Goal: Task Accomplishment & Management: Manage account settings

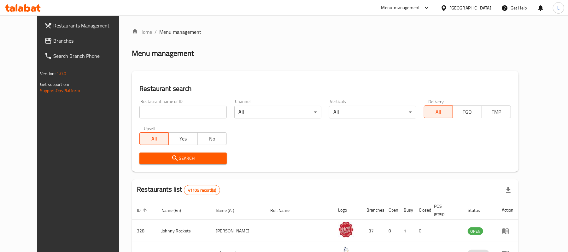
click at [461, 9] on div "United Arab Emirates" at bounding box center [471, 7] width 42 height 7
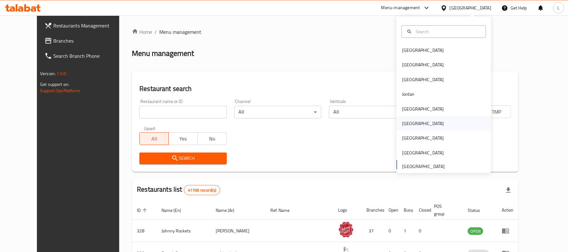
click at [402, 124] on div "Oman" at bounding box center [423, 123] width 42 height 7
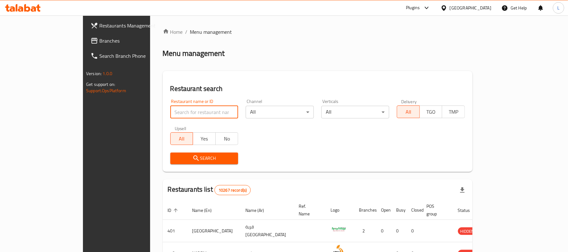
drag, startPoint x: 176, startPoint y: 111, endPoint x: 175, endPoint y: 117, distance: 6.4
click at [176, 111] on input "search" at bounding box center [204, 112] width 68 height 13
paste input "624508"
type input "624508"
click at [192, 157] on icon "submit" at bounding box center [196, 158] width 8 height 8
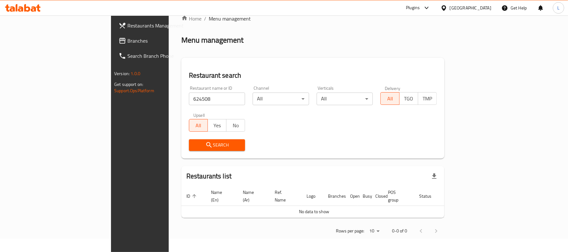
scroll to position [6, 0]
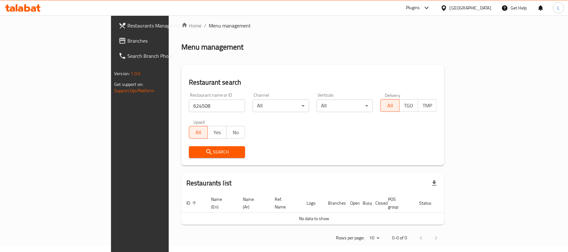
click at [446, 9] on icon at bounding box center [443, 7] width 4 height 5
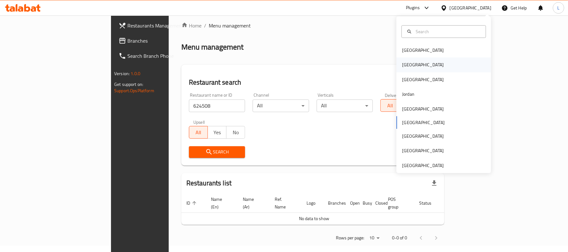
click at [402, 67] on div "[GEOGRAPHIC_DATA]" at bounding box center [423, 64] width 42 height 7
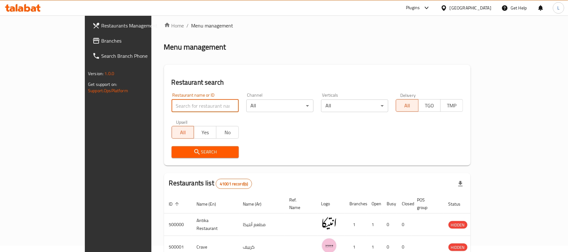
click at [172, 105] on input "search" at bounding box center [205, 105] width 67 height 13
paste input "696119"
type input "696119"
click at [172, 156] on button "Search" at bounding box center [205, 152] width 67 height 12
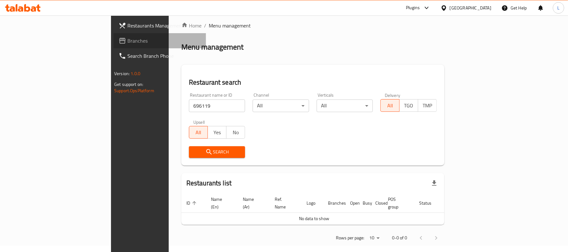
click at [127, 42] on span "Branches" at bounding box center [163, 41] width 73 height 8
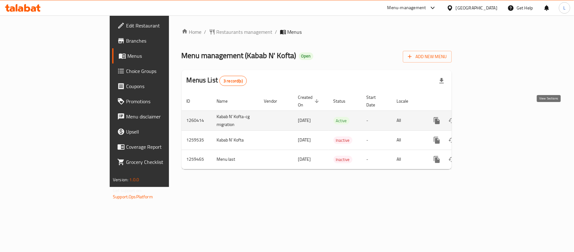
click at [486, 117] on icon "enhanced table" at bounding box center [483, 121] width 8 height 8
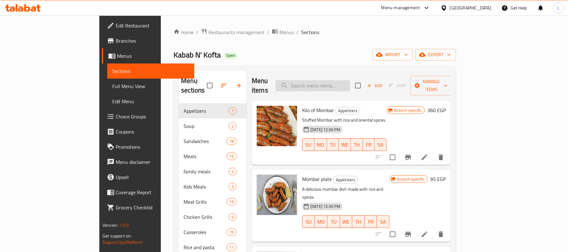
click at [345, 83] on input "search" at bounding box center [313, 85] width 74 height 11
paste input "Lamb Kebab"
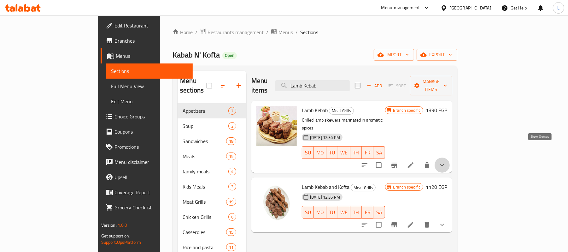
click at [446, 161] on icon "show more" at bounding box center [442, 165] width 8 height 8
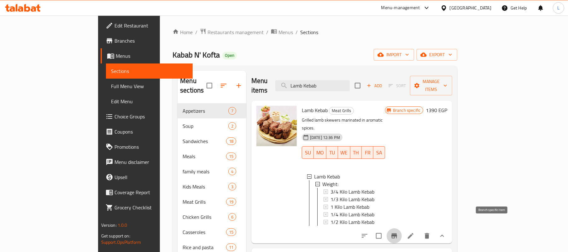
click at [398, 232] on icon "Branch-specific-item" at bounding box center [394, 236] width 8 height 8
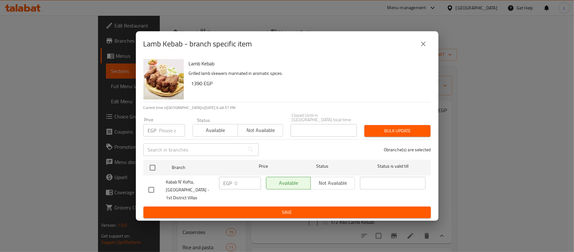
click at [422, 39] on button "close" at bounding box center [423, 43] width 15 height 15
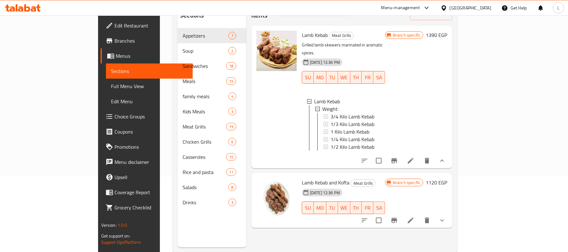
scroll to position [89, 0]
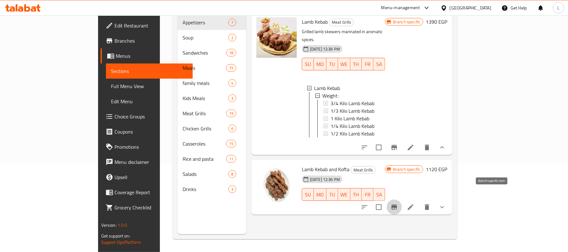
click at [402, 199] on button "Branch-specific-item" at bounding box center [394, 206] width 15 height 15
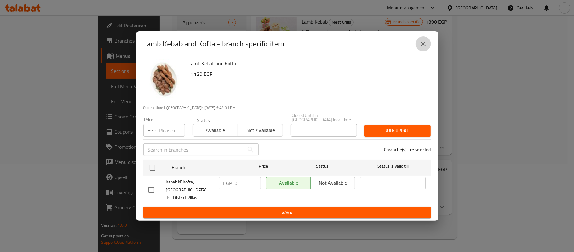
click at [424, 48] on icon "close" at bounding box center [424, 44] width 8 height 8
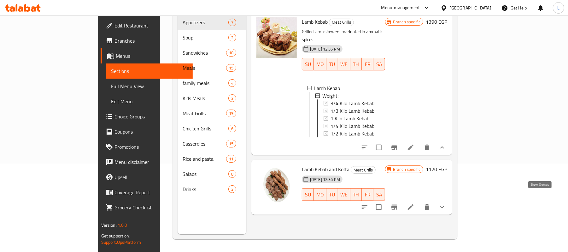
click at [446, 203] on icon "show more" at bounding box center [442, 207] width 8 height 8
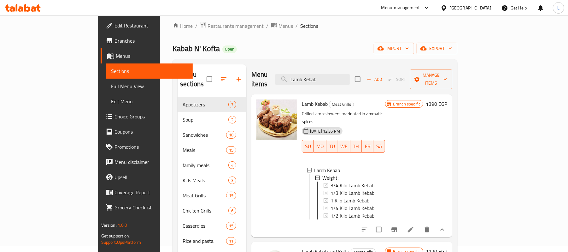
scroll to position [0, 0]
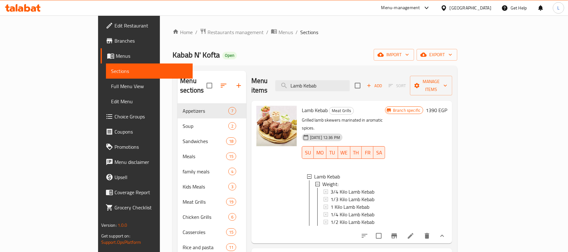
drag, startPoint x: 357, startPoint y: 79, endPoint x: 237, endPoint y: 95, distance: 121.1
click at [246, 95] on div "Menu items Lamb Kebab Add Sort Manage items Lamb Kebab Meat Grills Grilled lamb…" at bounding box center [349, 197] width 206 height 252
paste input "Veal Kebab"
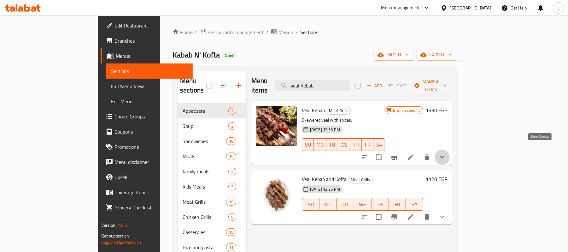
click at [446, 153] on icon "show more" at bounding box center [442, 157] width 8 height 8
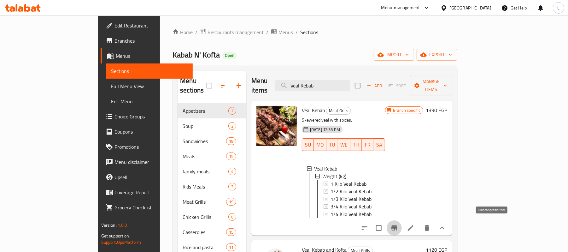
click at [398, 226] on icon "Branch-specific-item" at bounding box center [394, 228] width 8 height 8
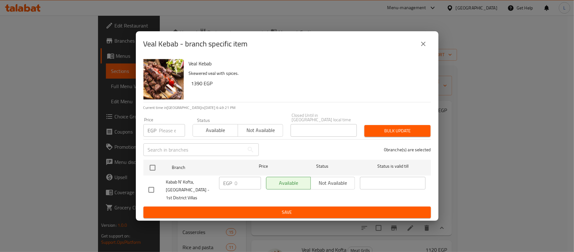
click at [424, 46] on icon "close" at bounding box center [424, 44] width 8 height 8
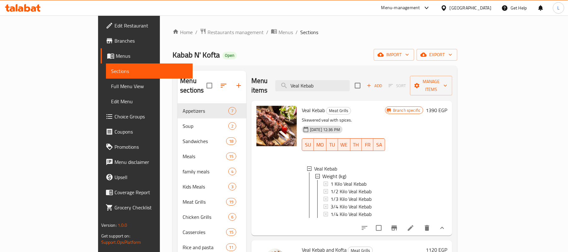
paste input "Lamb Tarb"
click at [204, 99] on div "Menu sections Appetizers 7 Soup 2 Sandwiches 18 Meals 15 family meals 4 Kids Me…" at bounding box center [314, 197] width 275 height 252
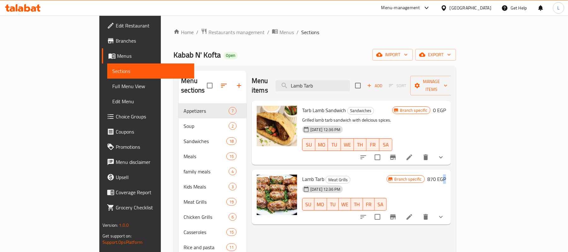
drag, startPoint x: 543, startPoint y: 156, endPoint x: 566, endPoint y: 209, distance: 58.6
click at [468, 209] on div "Home / Restaurants management / Menus / Sections Kabab N' Kofta Open import exp…" at bounding box center [315, 177] width 308 height 324
click at [445, 213] on icon "show more" at bounding box center [441, 217] width 8 height 8
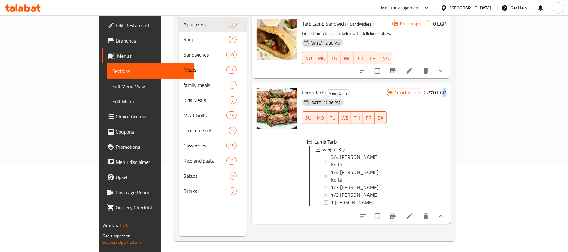
scroll to position [89, 0]
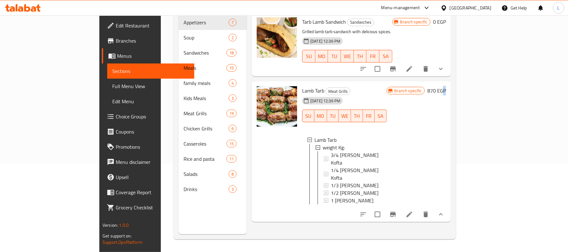
click at [400, 206] on button "Branch-specific-item" at bounding box center [392, 213] width 15 height 15
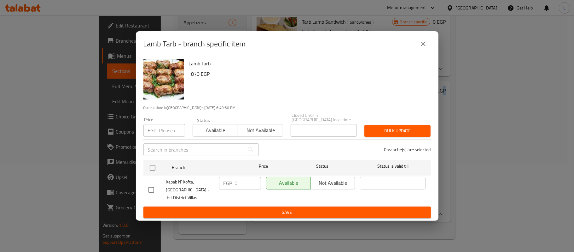
click at [424, 44] on icon "close" at bounding box center [424, 44] width 8 height 8
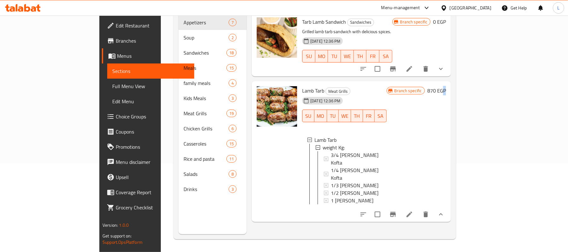
click at [445, 65] on icon "show more" at bounding box center [441, 69] width 8 height 8
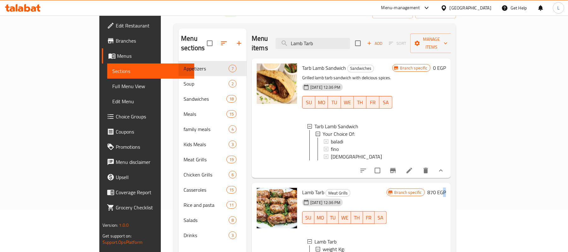
scroll to position [0, 0]
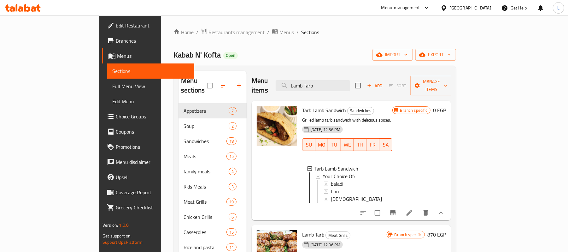
drag, startPoint x: 363, startPoint y: 77, endPoint x: 255, endPoint y: 83, distance: 108.6
click at [259, 85] on div "Menu items Lamb Tarb Add Sort Manage items" at bounding box center [351, 86] width 199 height 30
paste input "[PERSON_NAME] Tarb"
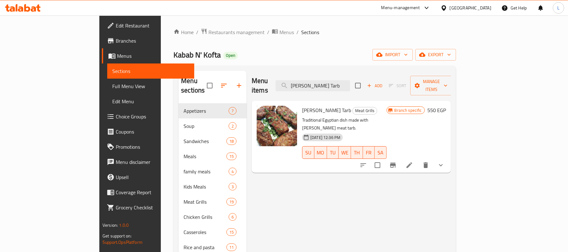
type input "[PERSON_NAME] Tarb"
click at [448, 157] on button "show more" at bounding box center [440, 164] width 15 height 15
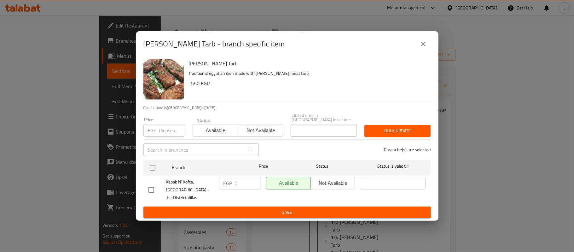
click at [426, 47] on icon "close" at bounding box center [424, 44] width 8 height 8
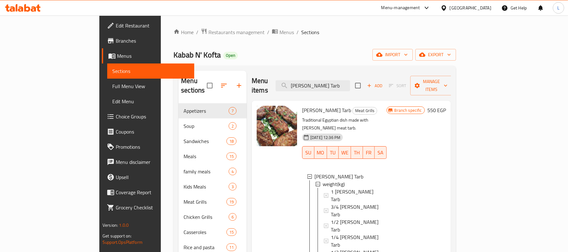
drag, startPoint x: 369, startPoint y: 81, endPoint x: 197, endPoint y: 100, distance: 173.8
click at [197, 100] on div "Menu sections Appetizers 7 Soup 2 Sandwiches 18 Meals 15 family meals 4 Kids Me…" at bounding box center [314, 197] width 272 height 252
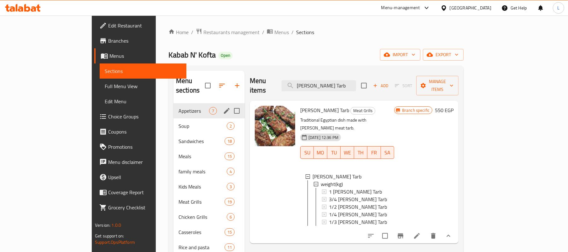
paste input "Kofta"
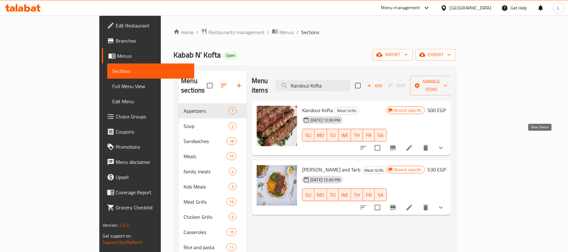
click at [445, 144] on icon "show more" at bounding box center [441, 148] width 8 height 8
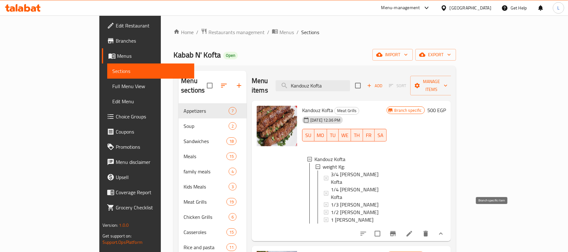
click at [396, 231] on icon "Branch-specific-item" at bounding box center [393, 233] width 6 height 5
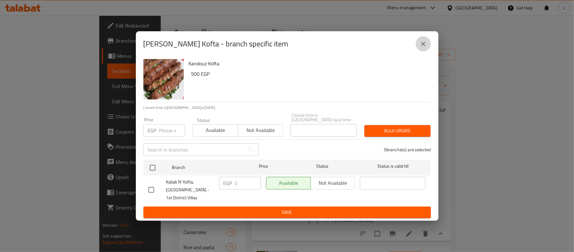
click at [424, 46] on icon "close" at bounding box center [423, 44] width 4 height 4
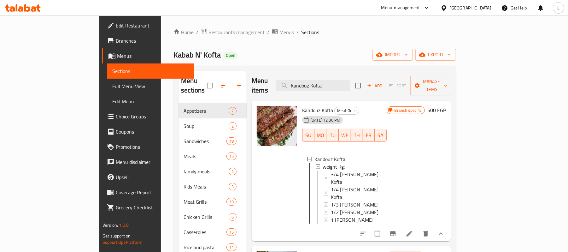
drag, startPoint x: 369, startPoint y: 76, endPoint x: 272, endPoint y: 70, distance: 96.3
click at [272, 70] on div "Menu sections Appetizers 7 Soup 2 Sandwiches 18 Meals 15 family meals 4 Kids Me…" at bounding box center [314, 197] width 282 height 262
paste input "Lamb"
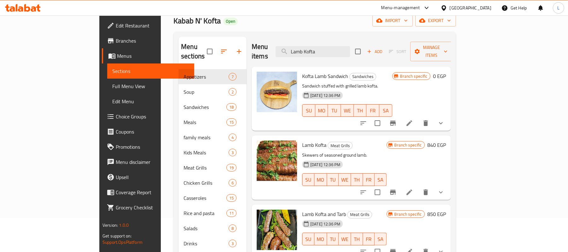
scroll to position [89, 0]
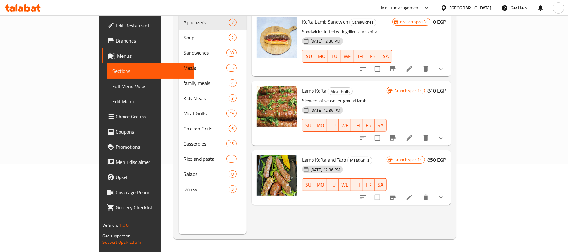
type input "Lamb Kofta"
click at [445, 134] on icon "show more" at bounding box center [441, 138] width 8 height 8
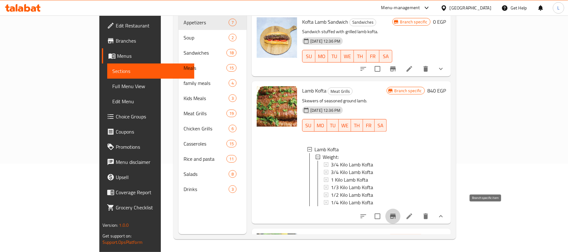
click at [396, 213] on icon "Branch-specific-item" at bounding box center [393, 215] width 6 height 5
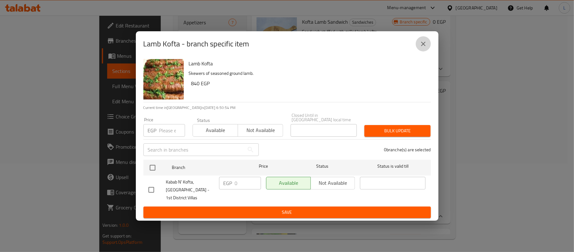
click at [424, 44] on icon "close" at bounding box center [424, 44] width 8 height 8
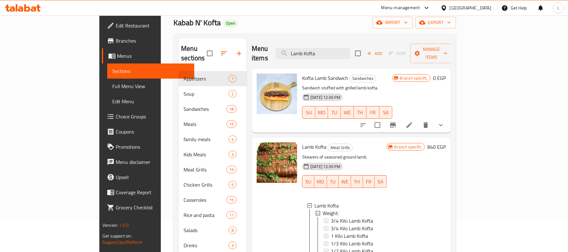
scroll to position [0, 0]
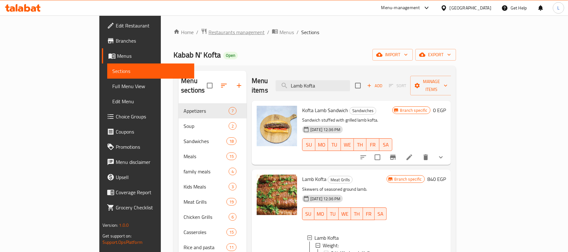
click at [208, 34] on span "Restaurants management" at bounding box center [236, 32] width 56 height 8
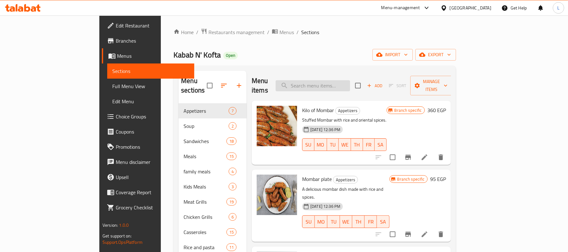
click at [350, 80] on input "search" at bounding box center [313, 85] width 74 height 11
paste input "Lamb Kebab and Kofta"
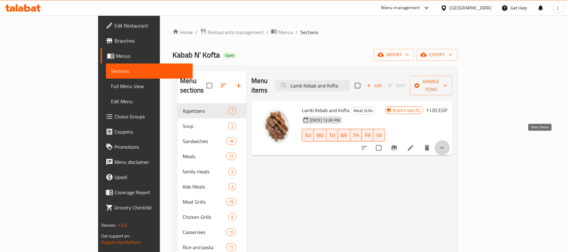
click at [446, 144] on icon "show more" at bounding box center [442, 148] width 8 height 8
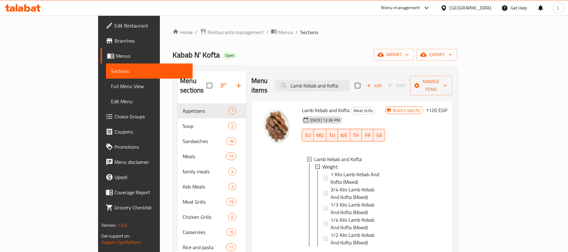
drag, startPoint x: 382, startPoint y: 81, endPoint x: 176, endPoint y: 73, distance: 206.3
click at [177, 73] on div "Menu sections Appetizers 7 Soup 2 Sandwiches 18 Meals 15 family meals 4 Kids Me…" at bounding box center [314, 197] width 275 height 252
paste input "Veal"
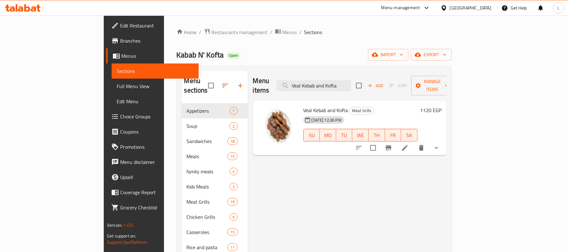
click at [444, 140] on button "show more" at bounding box center [436, 147] width 15 height 15
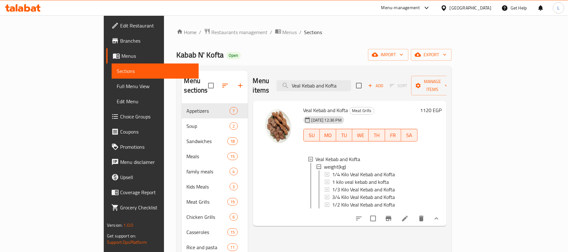
drag, startPoint x: 385, startPoint y: 77, endPoint x: 203, endPoint y: 71, distance: 182.3
click at [203, 71] on div "Menu sections Appetizers 7 Soup 2 Sandwiches 18 Meals 15 family meals 4 Kids Me…" at bounding box center [314, 197] width 265 height 252
paste input "Lamb Kofta and Tarb"
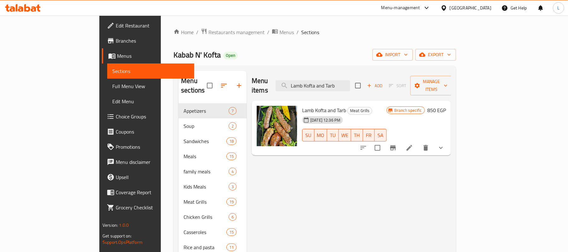
click at [448, 144] on button "show more" at bounding box center [440, 147] width 15 height 15
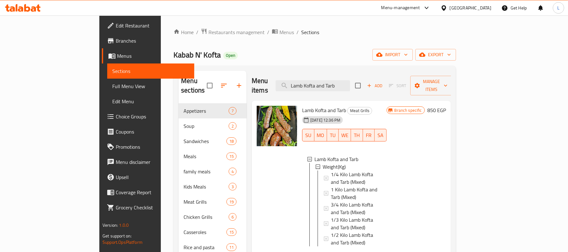
drag, startPoint x: 373, startPoint y: 84, endPoint x: 196, endPoint y: 94, distance: 177.8
click at [196, 94] on div "Menu sections Appetizers 7 Soup 2 Sandwiches 18 Meals 15 family meals 4 Kids Me…" at bounding box center [314, 197] width 272 height 252
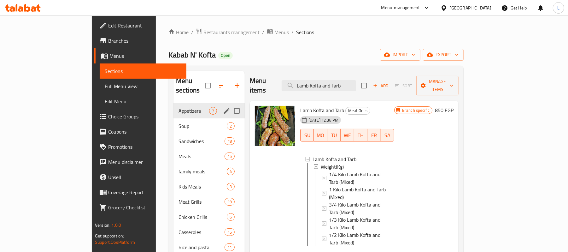
paste input "Kandouz Kofta and Tarb"
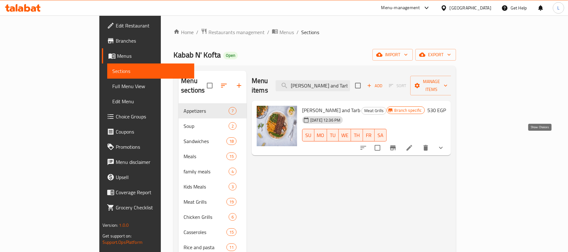
click at [445, 144] on icon "show more" at bounding box center [441, 148] width 8 height 8
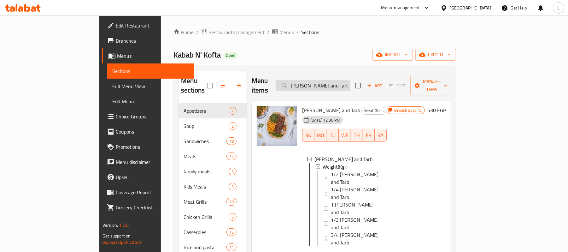
click at [350, 80] on input "Kandouz Kofta and Tarb" at bounding box center [313, 85] width 74 height 11
paste input "ofta with Syrian mixture"
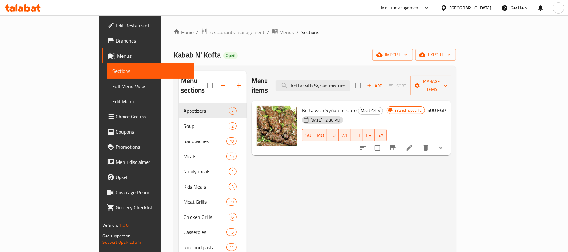
click at [445, 144] on icon "show more" at bounding box center [441, 148] width 8 height 8
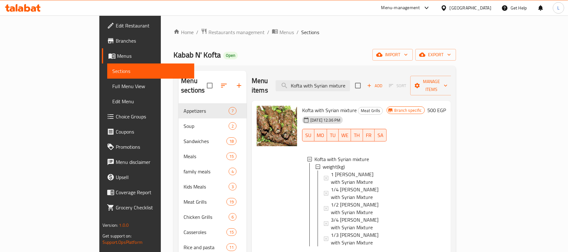
click at [374, 75] on div "Menu items Kofta with Syrian mixture Add Sort Manage items" at bounding box center [351, 86] width 199 height 30
click at [350, 83] on input "Kofta with Syrian mixture" at bounding box center [313, 85] width 74 height 11
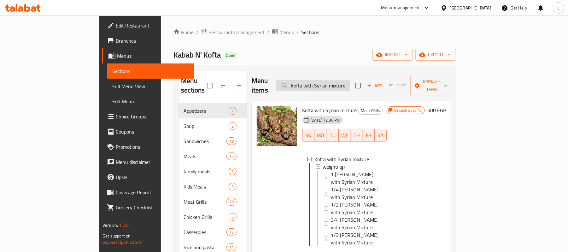
paste input "Sausage on charcoal"
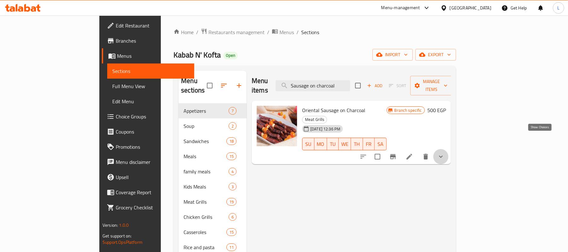
click at [445, 153] on icon "show more" at bounding box center [441, 157] width 8 height 8
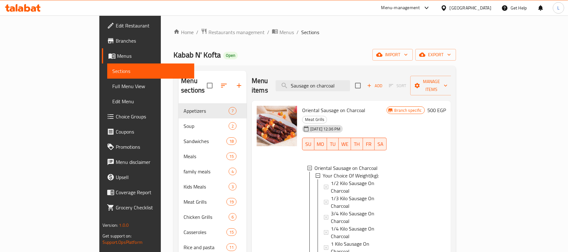
drag, startPoint x: 378, startPoint y: 82, endPoint x: 192, endPoint y: 62, distance: 187.7
click at [195, 63] on div "Home / Restaurants management / Menus / Sections Kabab N' Kofta Open import exp…" at bounding box center [314, 177] width 282 height 299
paste input "Liver on C"
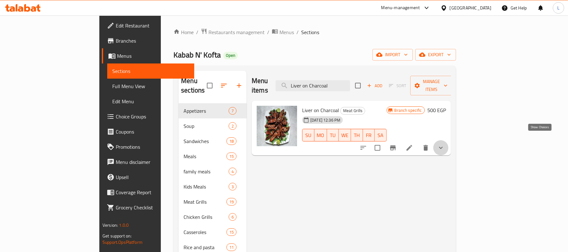
click at [445, 144] on icon "show more" at bounding box center [441, 148] width 8 height 8
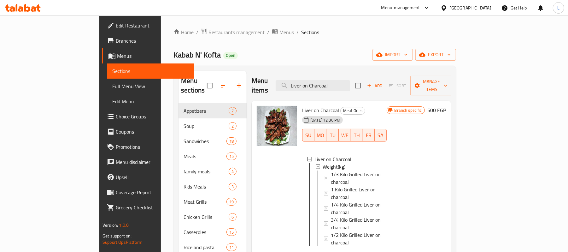
drag, startPoint x: 367, startPoint y: 78, endPoint x: 215, endPoint y: 91, distance: 153.1
click at [215, 91] on div "Menu sections Appetizers 7 Soup 2 Sandwiches 18 Meals 15 family meals 4 Kids Me…" at bounding box center [314, 197] width 272 height 252
paste input "chicken fillet on Charcoal"
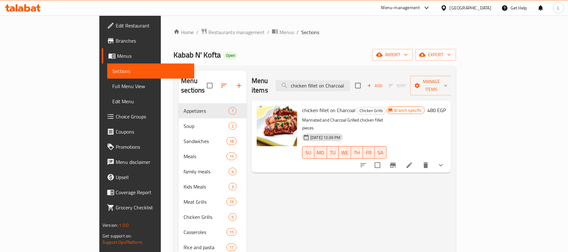
click at [445, 161] on icon "show more" at bounding box center [441, 165] width 8 height 8
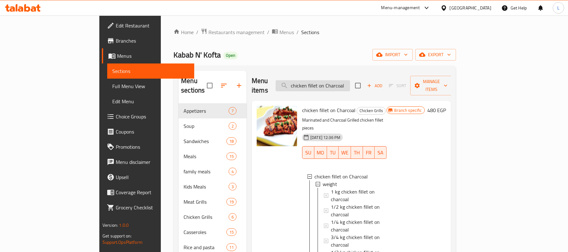
click at [350, 83] on input "chicken fillet on Charcoal" at bounding box center [313, 85] width 74 height 11
paste input "Shish Tawook on Charcoal"
click at [350, 83] on input "chicken Shish Tawook on Charcoal on Charcoal" at bounding box center [313, 85] width 74 height 11
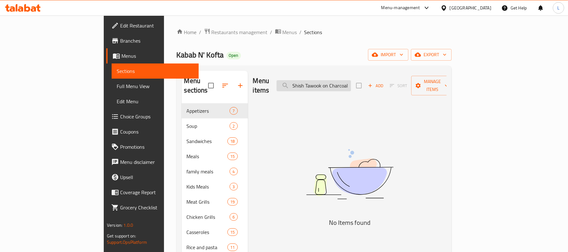
click at [351, 83] on input "chicken Shish Tawook on Charcoal on Charcoal" at bounding box center [313, 85] width 74 height 11
paste input "Shish Tawook on Charcoal"
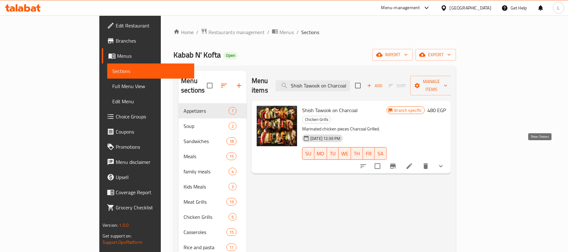
click at [445, 162] on icon "show more" at bounding box center [441, 166] width 8 height 8
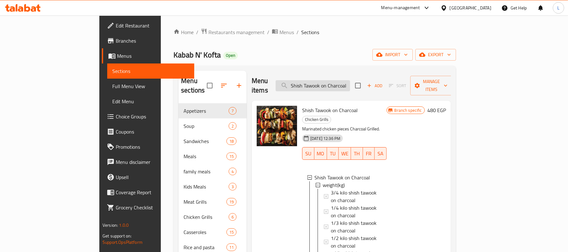
click at [350, 81] on input "Shish Tawook on Charcoal" at bounding box center [313, 85] width 74 height 11
paste input "Whole Chicken On Charco"
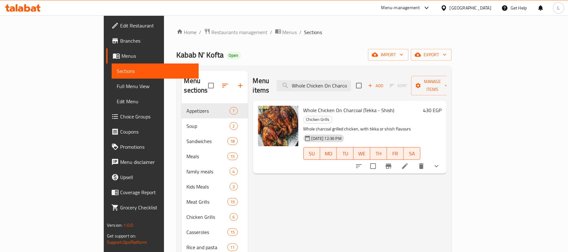
type input "Whole Chicken On Charco"
click at [444, 158] on button "show more" at bounding box center [436, 165] width 15 height 15
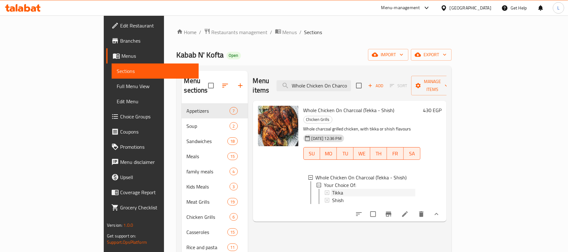
click at [341, 189] on div "Tikka" at bounding box center [373, 193] width 83 height 8
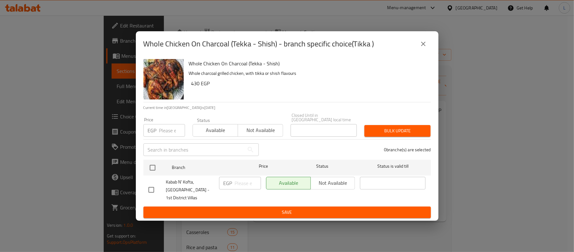
click at [425, 42] on button "close" at bounding box center [423, 43] width 15 height 15
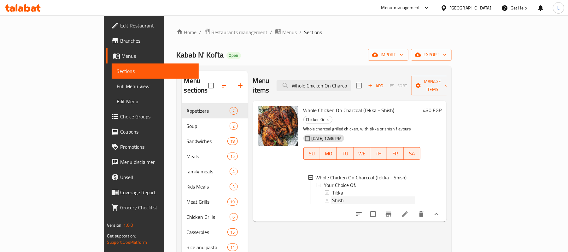
click at [332, 196] on div "Shish" at bounding box center [373, 200] width 83 height 8
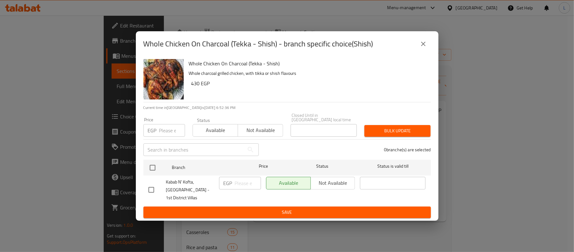
click at [424, 40] on button "close" at bounding box center [423, 43] width 15 height 15
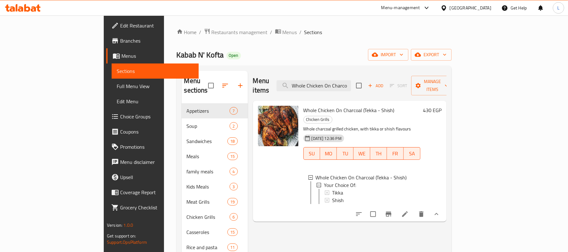
click at [408, 211] on icon at bounding box center [405, 214] width 6 height 6
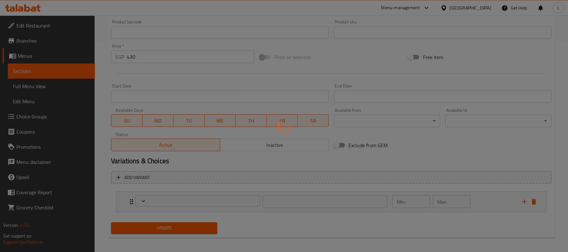
type input "إختيارك من:"
type input "1"
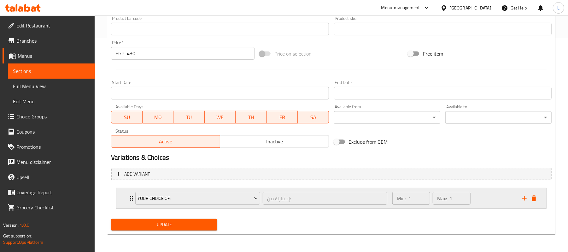
click at [486, 199] on div "Min: 1 ​ Max: 1 ​" at bounding box center [453, 198] width 130 height 20
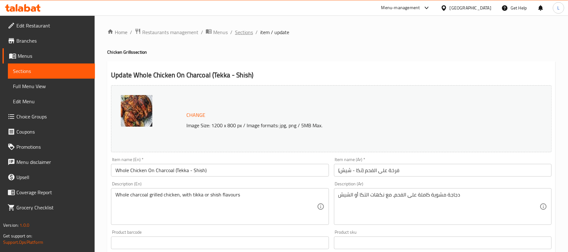
click at [246, 33] on span "Sections" at bounding box center [244, 32] width 18 height 8
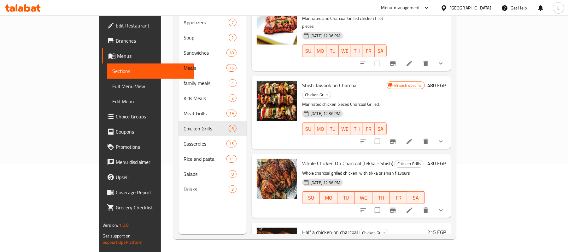
scroll to position [9, 0]
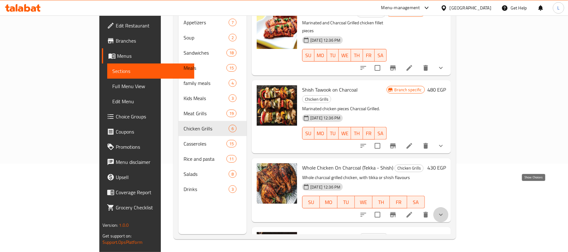
click at [445, 211] on icon "show more" at bounding box center [441, 215] width 8 height 8
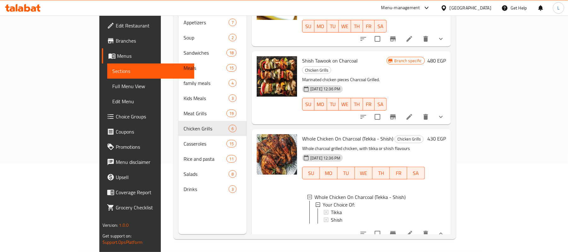
scroll to position [51, 0]
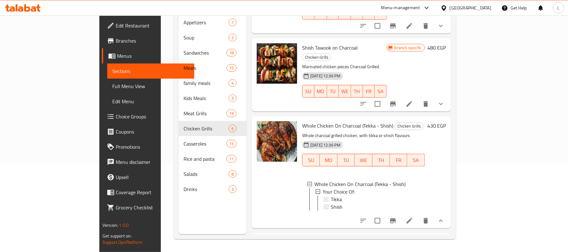
drag, startPoint x: 48, startPoint y: 86, endPoint x: 78, endPoint y: 3, distance: 87.9
click at [112, 86] on span "Full Menu View" at bounding box center [150, 86] width 77 height 8
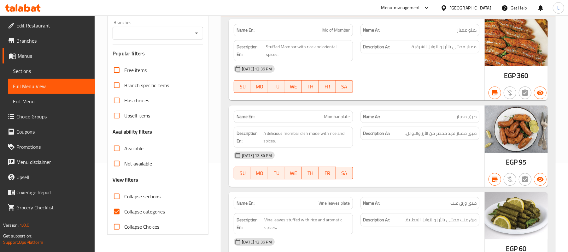
click at [119, 195] on input "Collapse sections" at bounding box center [116, 196] width 15 height 15
checkbox input "true"
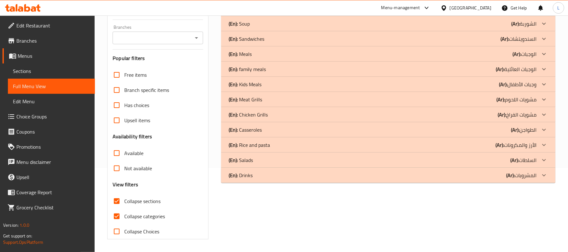
scroll to position [84, 0]
click at [545, 98] on icon at bounding box center [544, 100] width 8 height 8
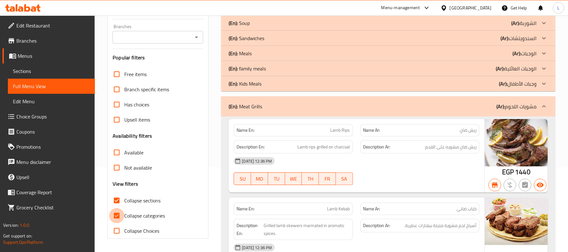
click at [119, 211] on input "Collapse categories" at bounding box center [116, 215] width 15 height 15
checkbox input "false"
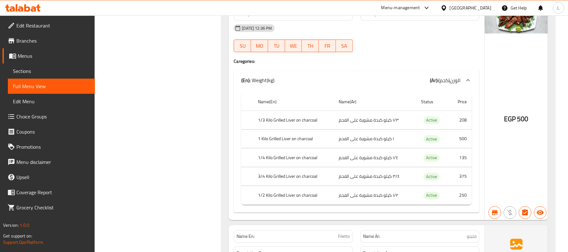
scroll to position [3153, 0]
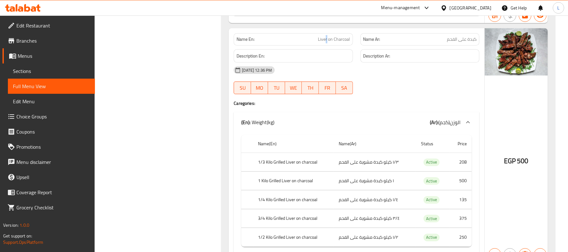
click at [327, 43] on span "Liver on Charcoal" at bounding box center [334, 39] width 32 height 7
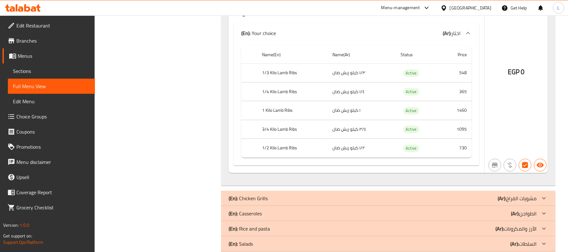
scroll to position [3728, 0]
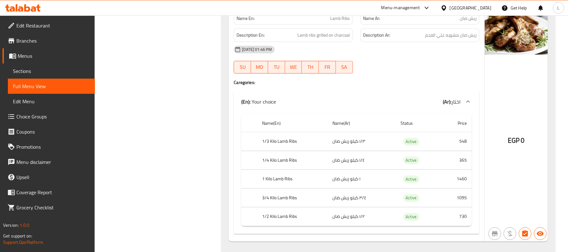
click at [334, 22] on span "Lamb Ribs" at bounding box center [340, 18] width 20 height 7
copy span "Lamb Ribs"
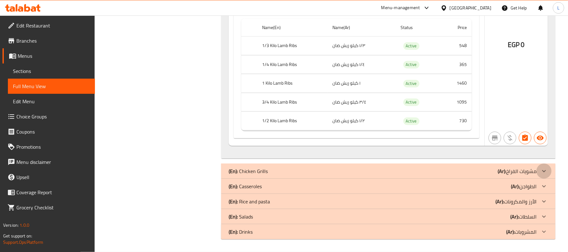
click at [542, 166] on div at bounding box center [543, 170] width 15 height 15
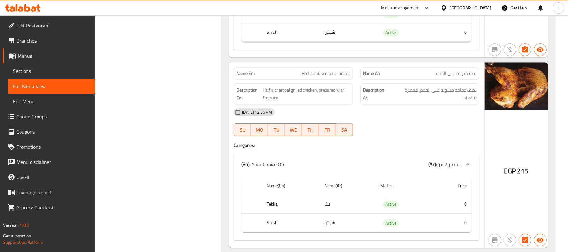
scroll to position [4518, 0]
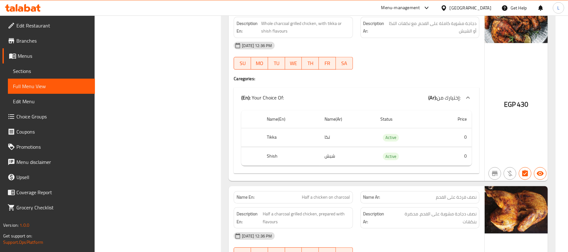
drag, startPoint x: 196, startPoint y: 48, endPoint x: 232, endPoint y: 44, distance: 36.5
drag, startPoint x: 35, startPoint y: 40, endPoint x: 38, endPoint y: 38, distance: 3.4
click at [35, 40] on span "Branches" at bounding box center [52, 41] width 73 height 8
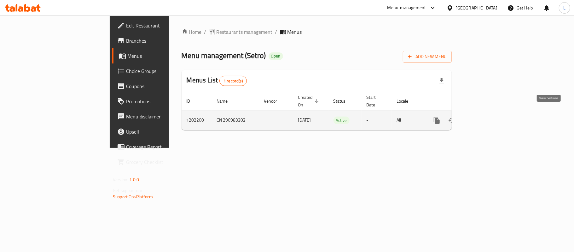
click at [486, 116] on icon "enhanced table" at bounding box center [483, 120] width 8 height 8
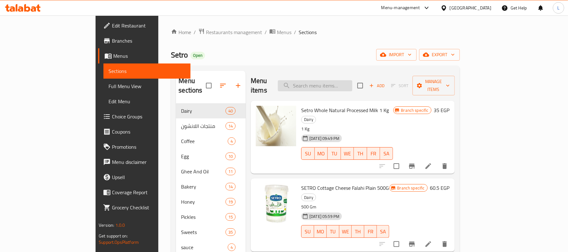
click at [347, 81] on input "search" at bounding box center [315, 85] width 74 height 11
paste input "سترو منين شمر وينسون"
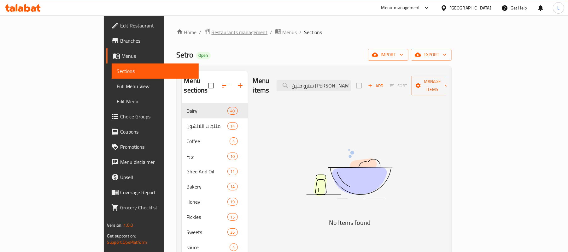
type input "سترو منين شمر وينسون"
click at [212, 30] on span "Restaurants management" at bounding box center [240, 32] width 56 height 8
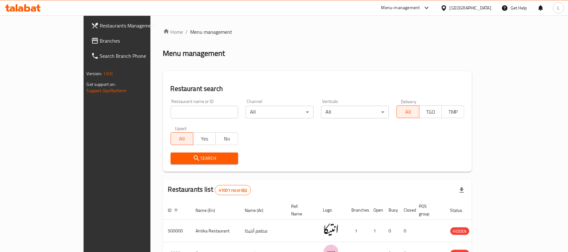
click at [485, 8] on div "[GEOGRAPHIC_DATA]" at bounding box center [471, 7] width 42 height 7
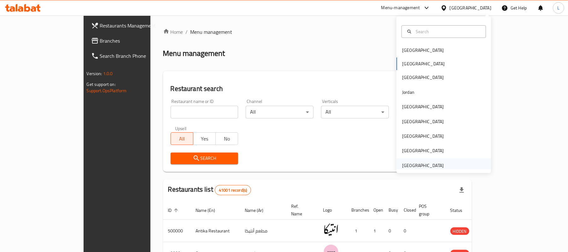
click at [419, 162] on div "United Arab Emirates" at bounding box center [423, 165] width 42 height 7
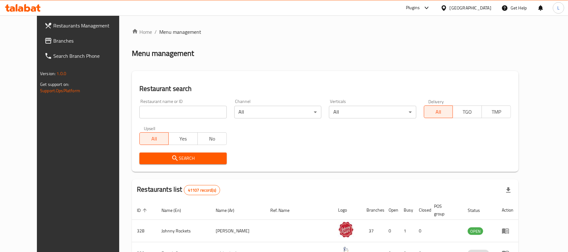
click at [53, 41] on span "Branches" at bounding box center [89, 41] width 73 height 8
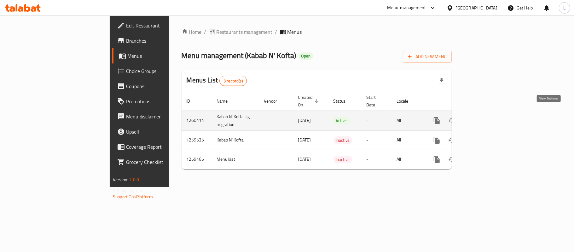
click at [486, 117] on icon "enhanced table" at bounding box center [483, 121] width 8 height 8
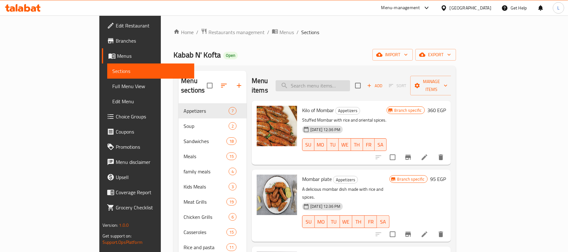
click at [325, 80] on input "search" at bounding box center [313, 85] width 74 height 11
paste input "le Chicken On Charcoal (Tekka - Shish"
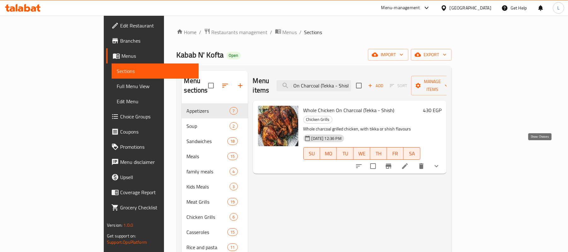
type input "le Chicken On Charcoal (Tekka - Shish"
click at [440, 162] on icon "show more" at bounding box center [437, 166] width 8 height 8
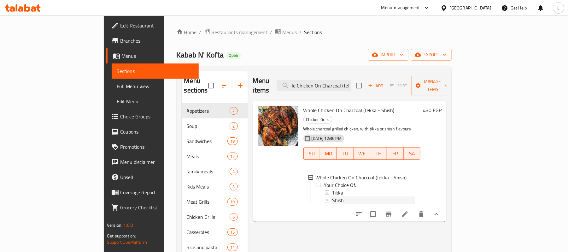
click at [332, 196] on div "Shish" at bounding box center [373, 200] width 83 height 8
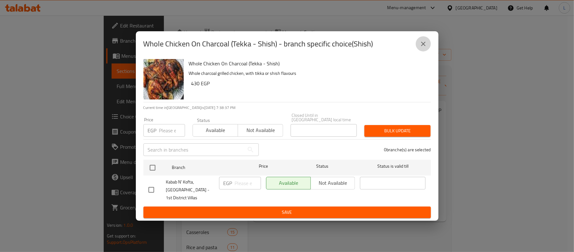
click at [424, 50] on button "close" at bounding box center [423, 43] width 15 height 15
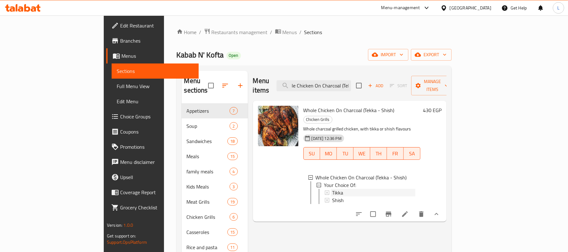
click at [332, 189] on div "Tikka" at bounding box center [373, 193] width 83 height 8
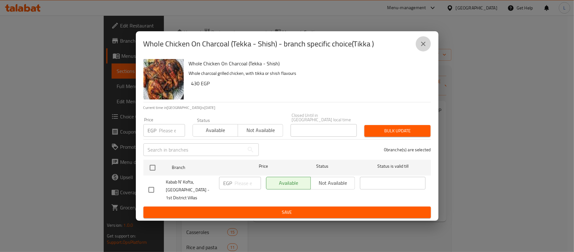
click at [423, 42] on icon "close" at bounding box center [424, 44] width 8 height 8
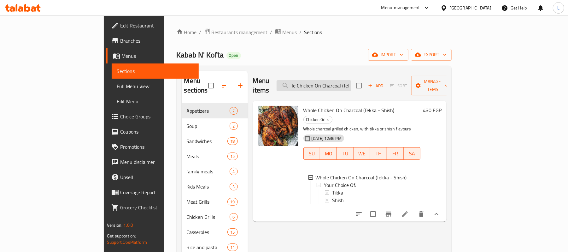
click at [350, 80] on input "le Chicken On Charcoal (Tekka - Shish" at bounding box center [313, 85] width 74 height 11
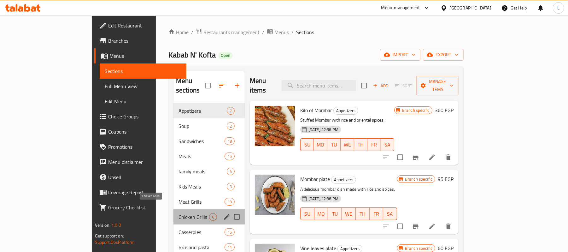
click at [178, 213] on span "Chicken Grills" at bounding box center [193, 217] width 31 height 8
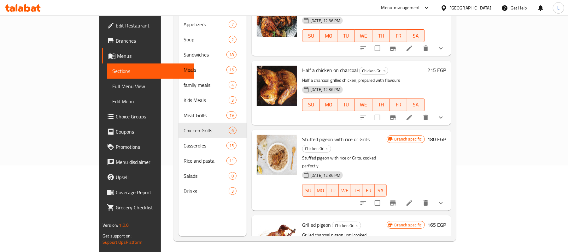
scroll to position [89, 0]
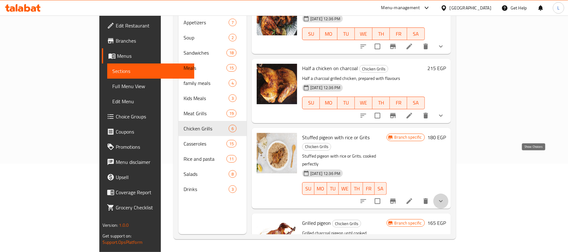
click at [443, 200] on icon "show more" at bounding box center [441, 201] width 4 height 2
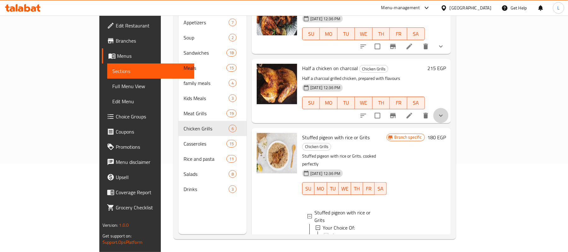
click at [448, 108] on button "show more" at bounding box center [440, 115] width 15 height 15
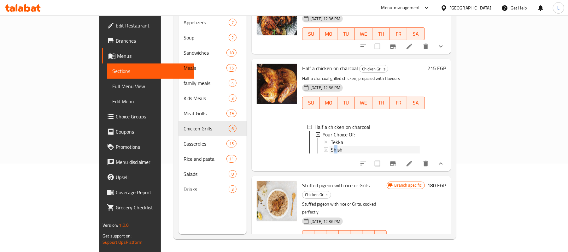
drag, startPoint x: 310, startPoint y: 124, endPoint x: 313, endPoint y: 122, distance: 3.7
click at [331, 146] on span "Shish" at bounding box center [337, 150] width 12 height 8
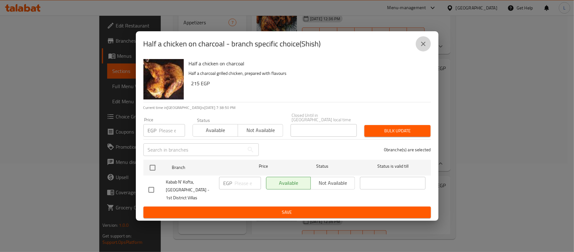
click at [425, 38] on button "close" at bounding box center [423, 43] width 15 height 15
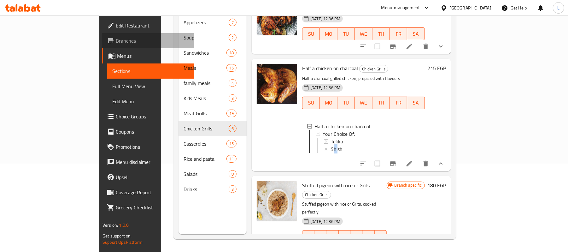
click at [116, 40] on span "Branches" at bounding box center [152, 41] width 73 height 8
